Goal: Book appointment/travel/reservation

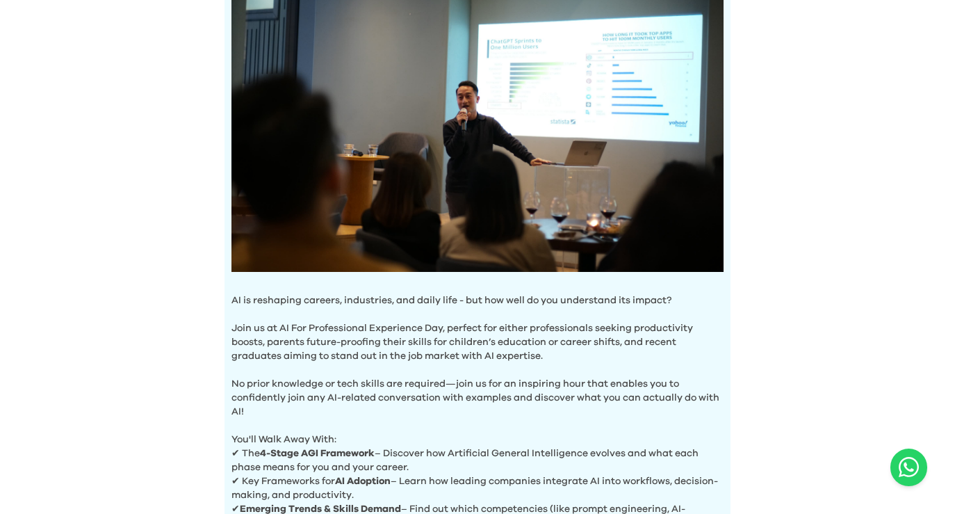
scroll to position [512, 0]
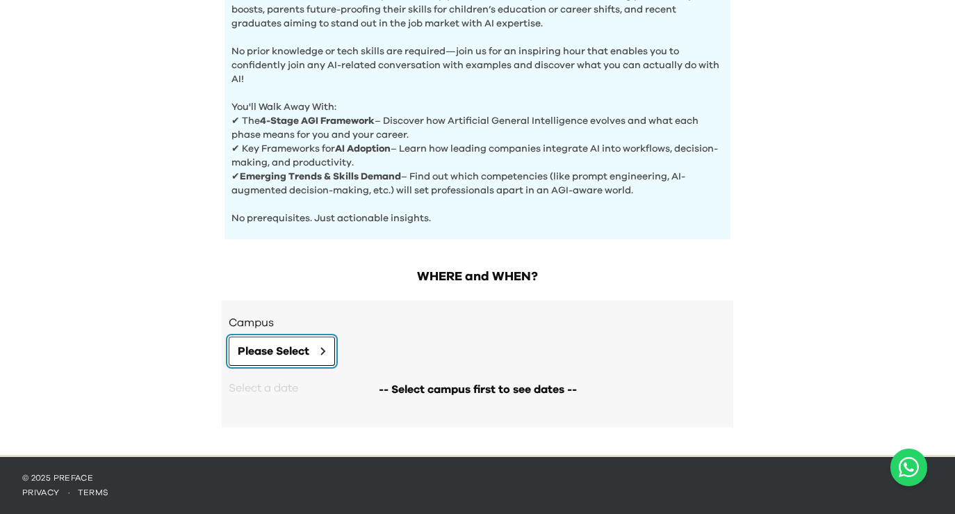
click at [280, 360] on button "Please Select" at bounding box center [282, 351] width 106 height 29
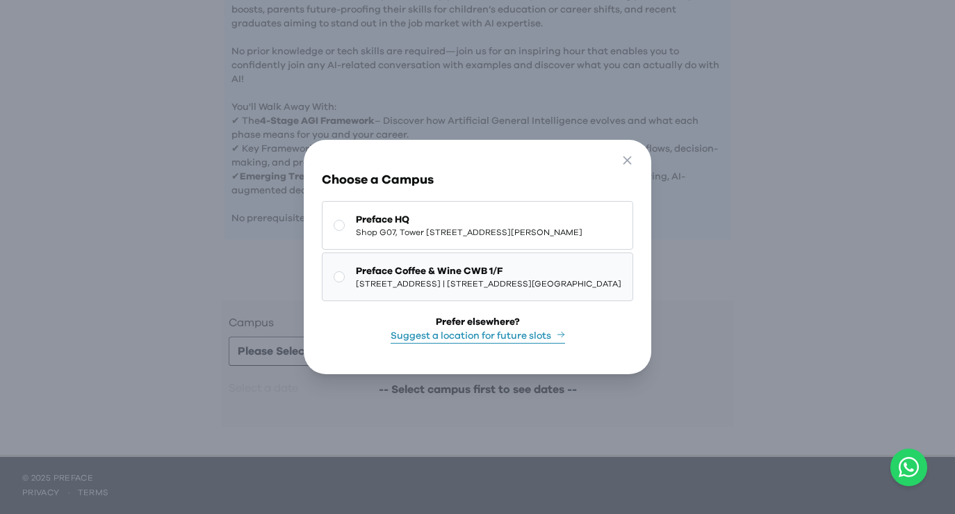
click at [367, 277] on span "Preface Coffee & Wine CWB 1/F" at bounding box center [489, 271] width 266 height 14
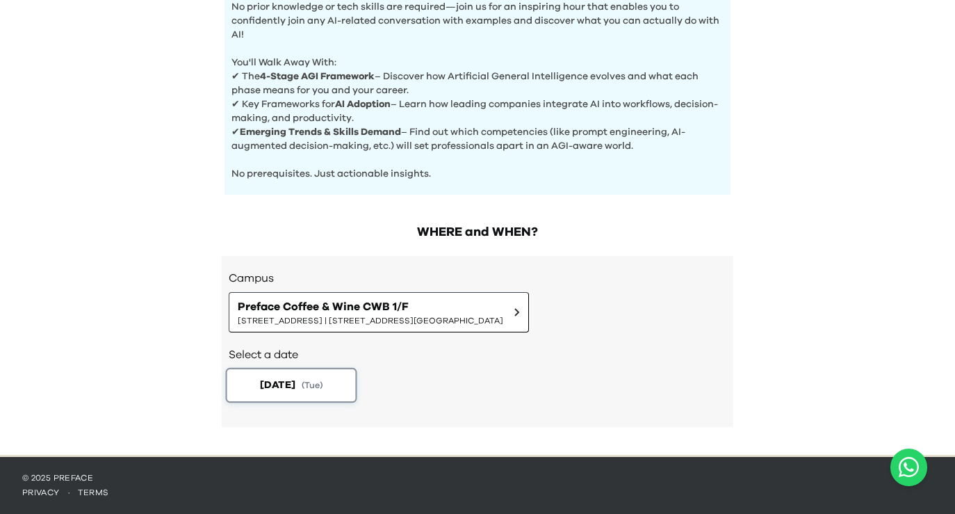
click at [308, 369] on button "2025-09-23 ( Tue )" at bounding box center [291, 385] width 131 height 35
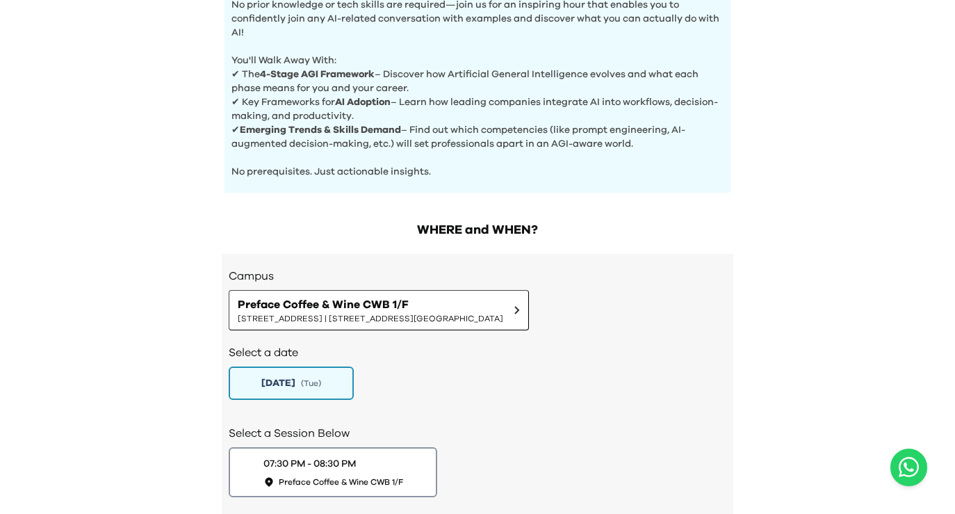
scroll to position [654, 0]
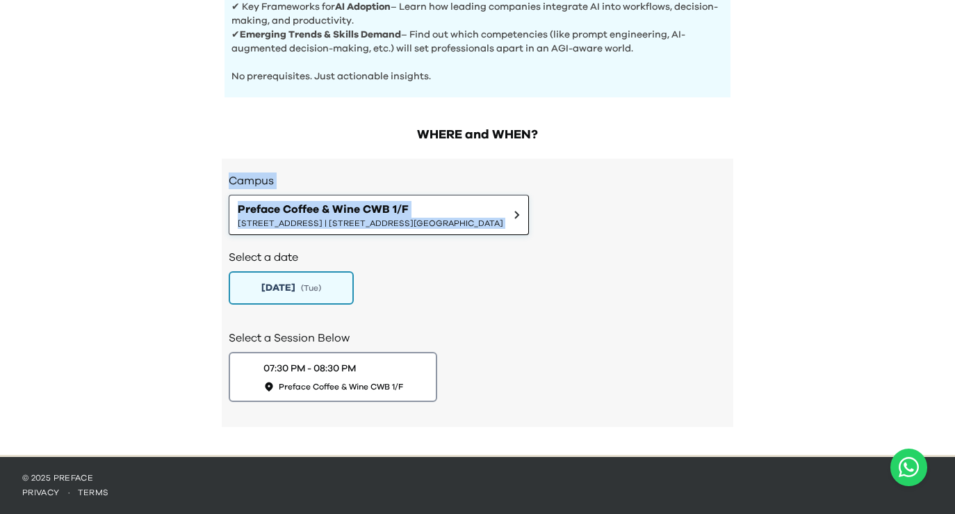
drag, startPoint x: 228, startPoint y: 175, endPoint x: 278, endPoint y: 223, distance: 69.3
click at [284, 225] on div "Campus Preface Coffee & Wine CWB 1/F 1/F, The Sharp, 11 Sharp Street East, Caus…" at bounding box center [478, 293] width 512 height 268
click at [286, 161] on div "Campus Preface Coffee & Wine CWB 1/F 1/F, The Sharp, 11 Sharp Street East, Caus…" at bounding box center [478, 293] width 512 height 268
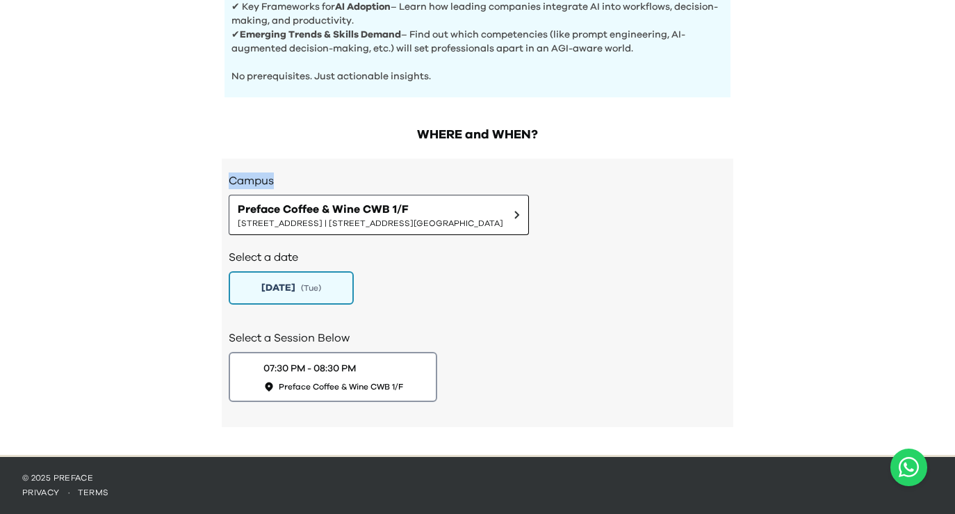
drag, startPoint x: 232, startPoint y: 179, endPoint x: 281, endPoint y: 181, distance: 48.8
click at [283, 181] on h3 "Campus" at bounding box center [478, 180] width 498 height 17
click at [323, 289] on span "( Tue )" at bounding box center [312, 288] width 21 height 12
click at [312, 388] on span "Preface Coffee & Wine CWB 1/F" at bounding box center [341, 387] width 131 height 12
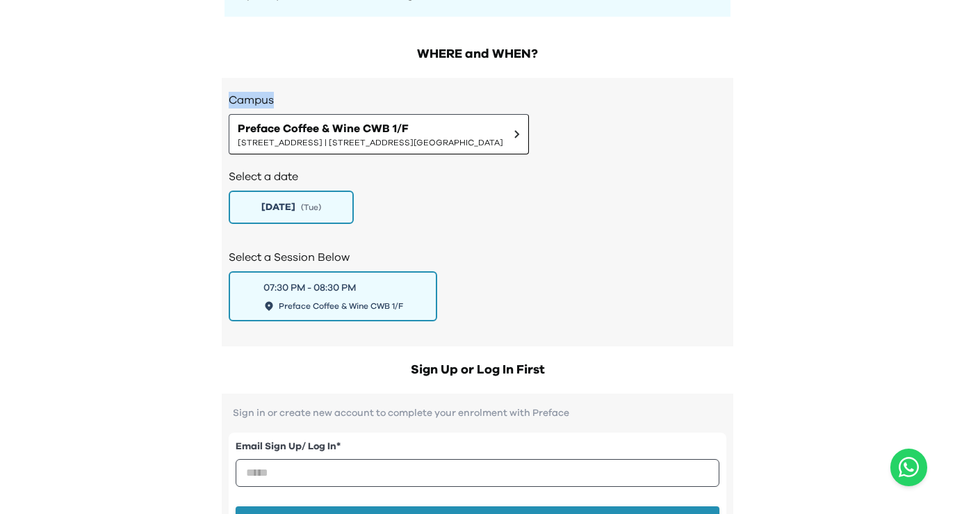
scroll to position [0, 0]
